Goal: Find specific page/section: Find specific page/section

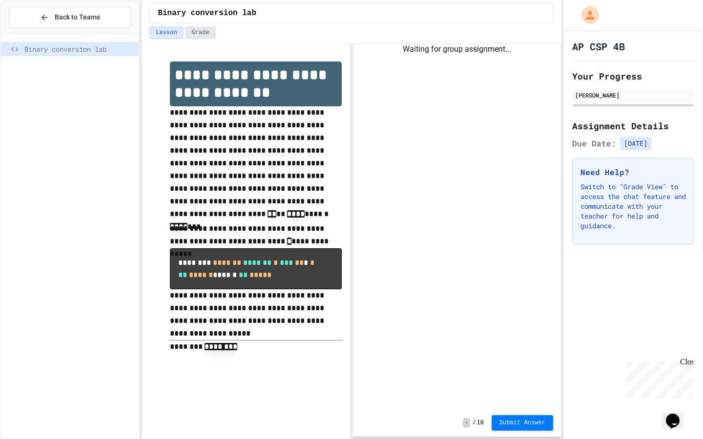
click at [199, 28] on button "Grade" at bounding box center [200, 32] width 30 height 13
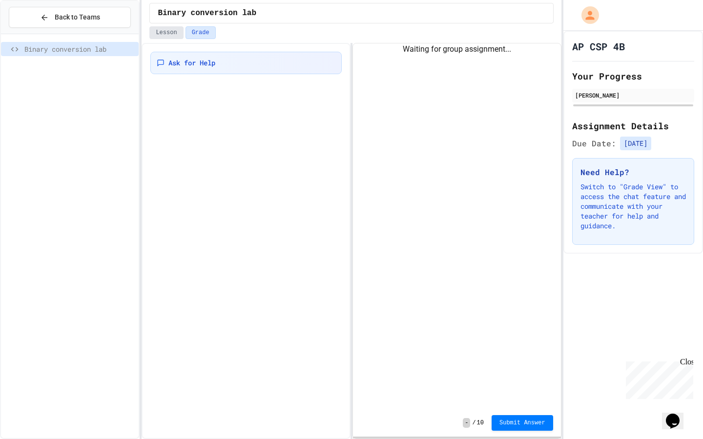
click at [160, 33] on button "Lesson" at bounding box center [166, 32] width 34 height 13
